Goal: Task Accomplishment & Management: Use online tool/utility

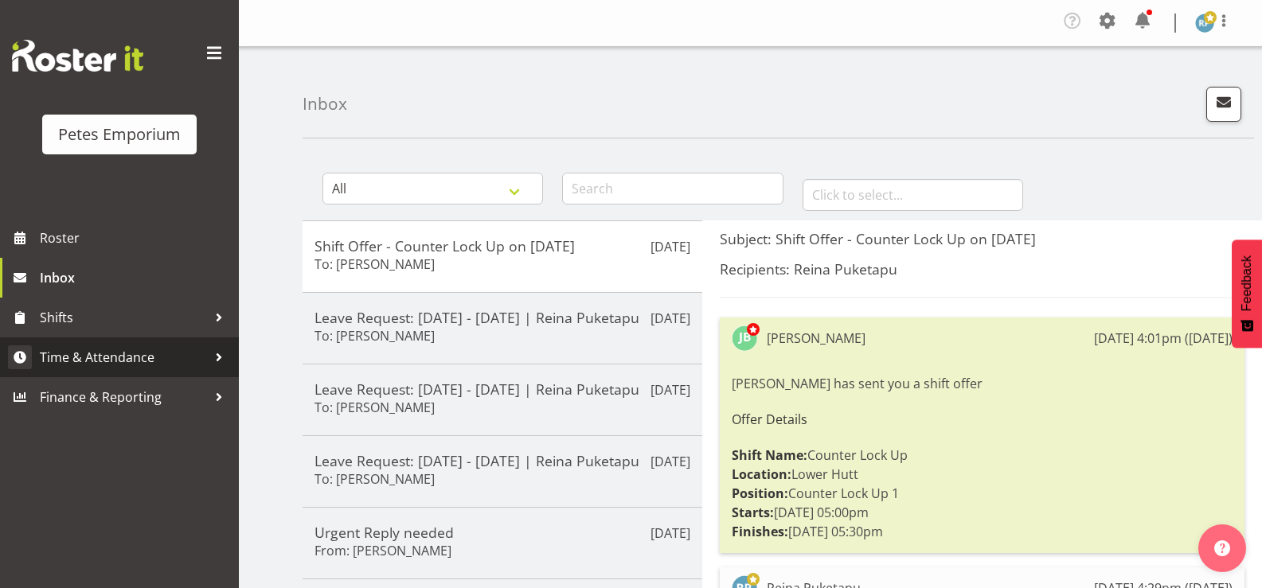
click at [132, 365] on span "Time & Attendance" at bounding box center [123, 358] width 167 height 24
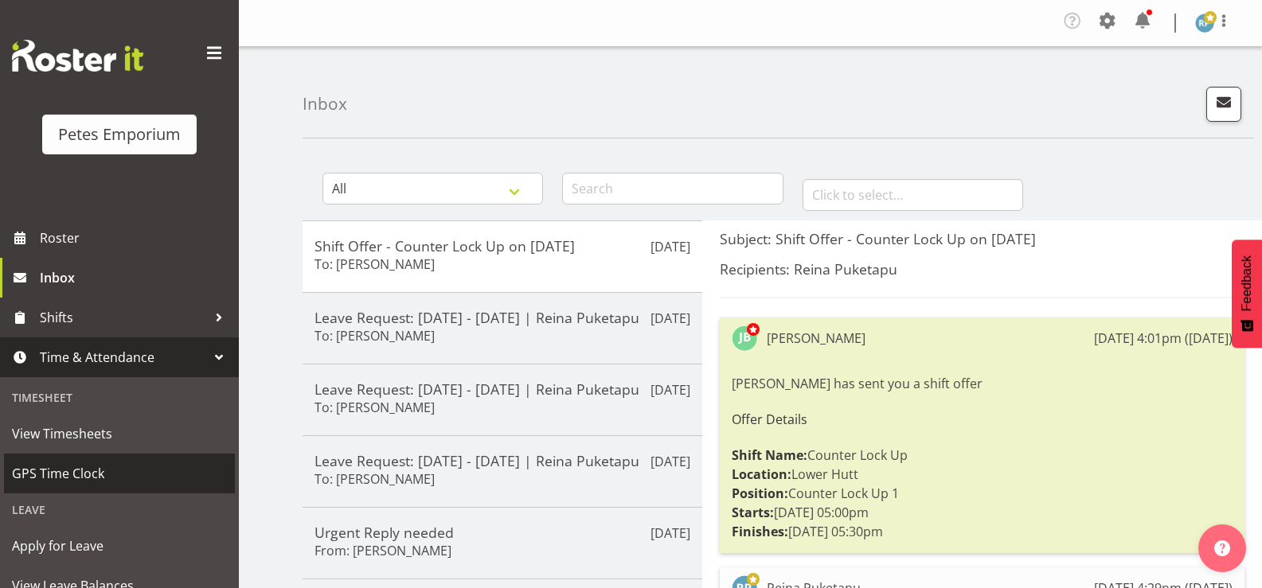
click at [84, 476] on span "GPS Time Clock" at bounding box center [119, 474] width 215 height 24
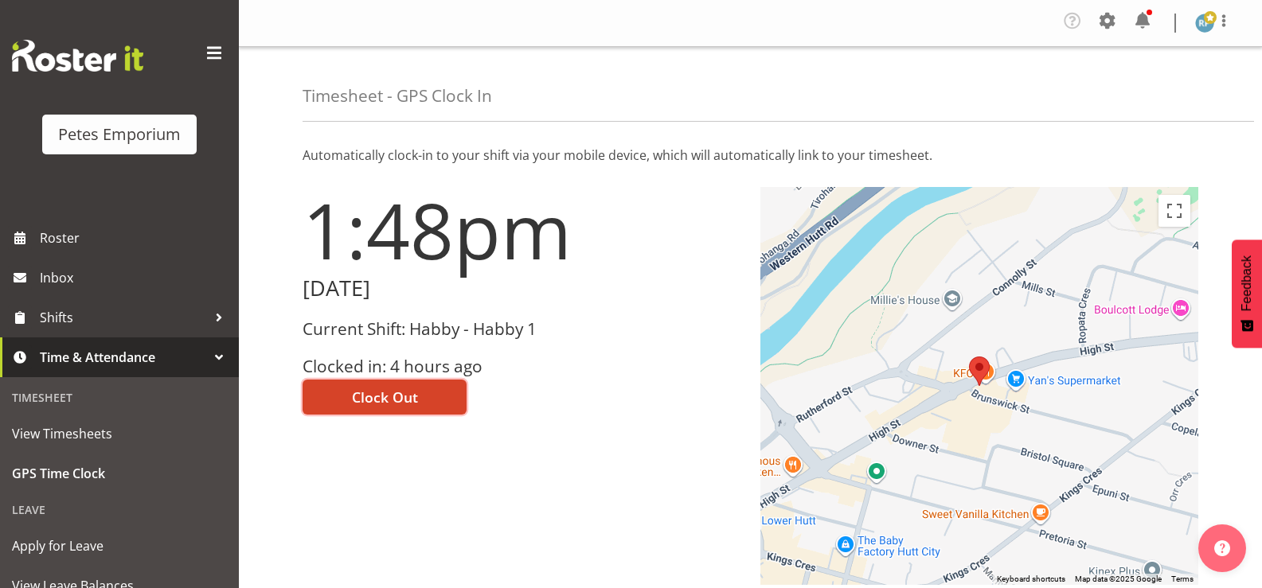
click at [404, 406] on span "Clock Out" at bounding box center [385, 397] width 66 height 21
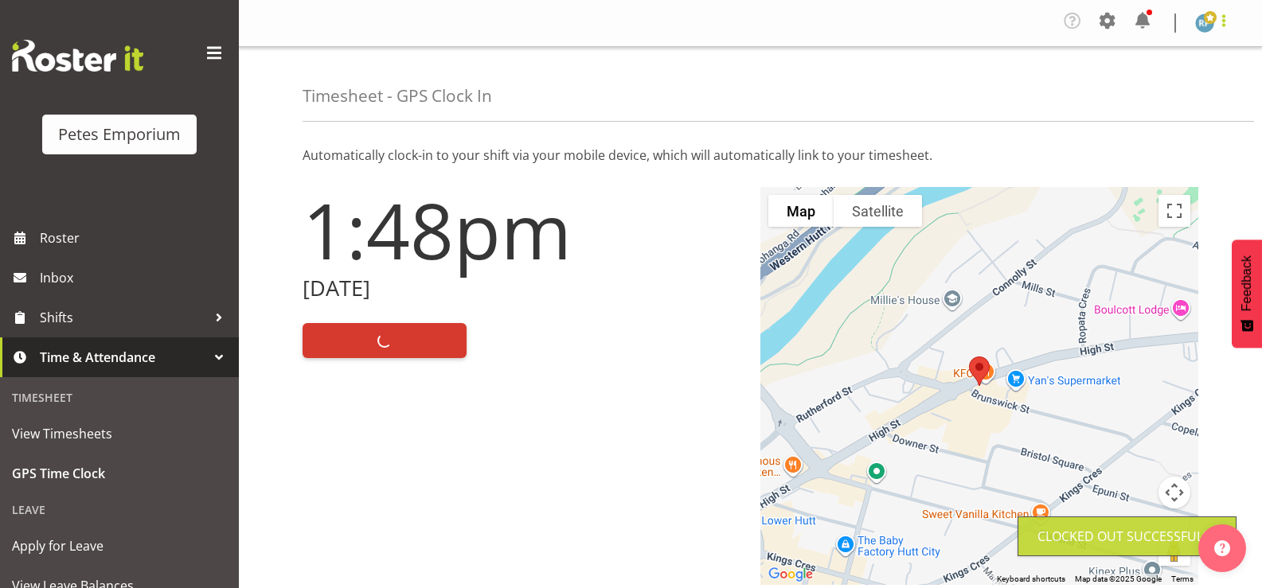
click at [1228, 27] on span at bounding box center [1223, 20] width 19 height 19
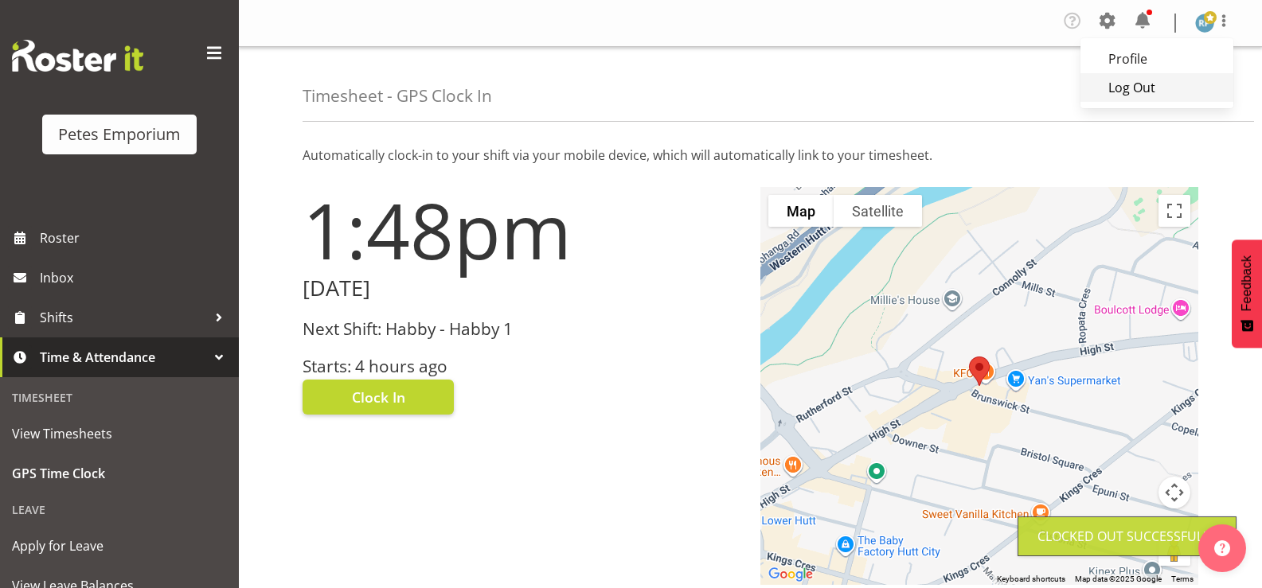
click at [1166, 88] on link "Log Out" at bounding box center [1156, 87] width 153 height 29
